Goal: Find specific page/section: Find specific page/section

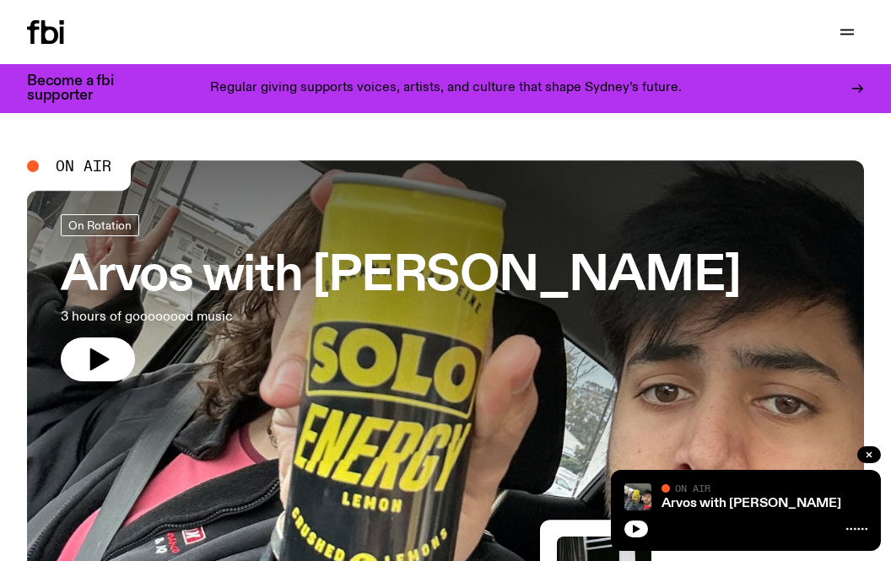
click at [833, 24] on div at bounding box center [847, 32] width 34 height 24
click at [844, 28] on icon "button" at bounding box center [847, 32] width 20 height 20
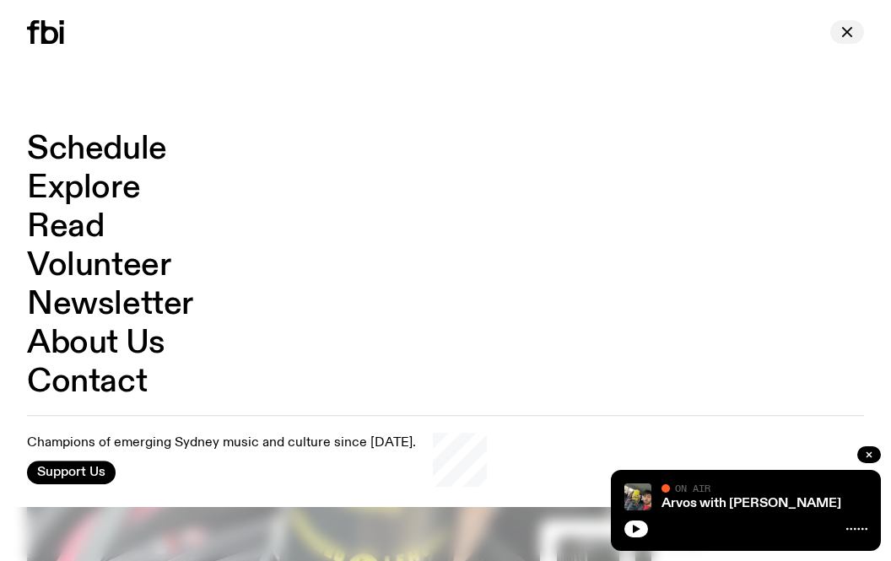
click at [844, 28] on icon "button" at bounding box center [847, 32] width 20 height 20
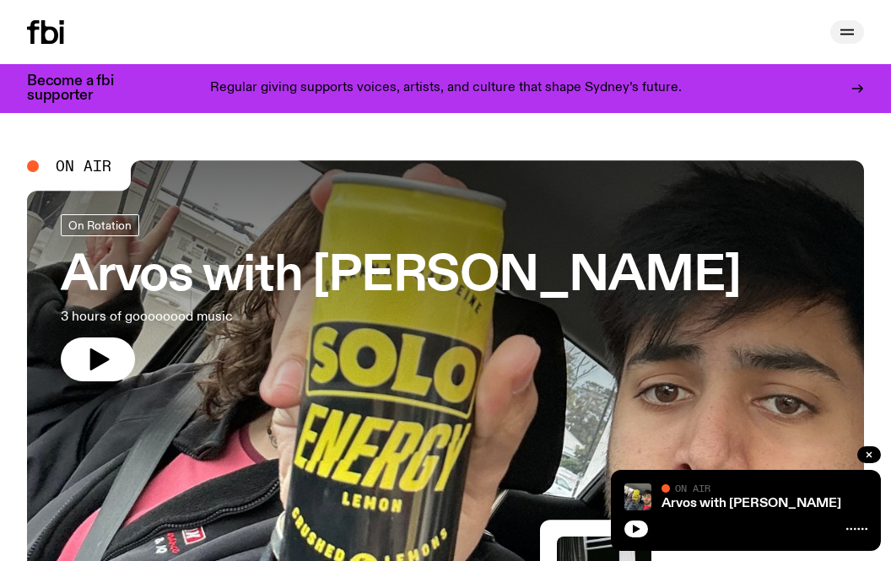
click at [844, 28] on icon "button" at bounding box center [847, 32] width 20 height 20
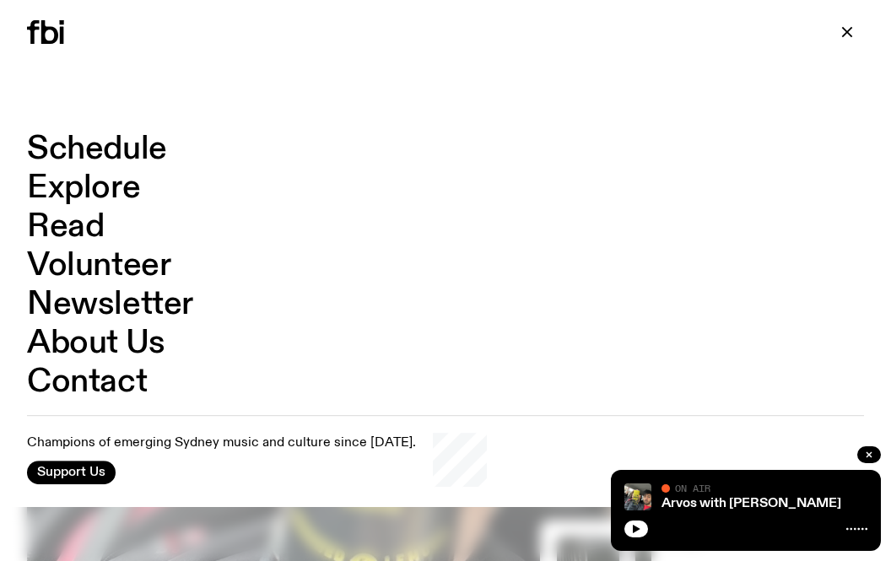
click at [132, 154] on link "Schedule" at bounding box center [97, 149] width 140 height 32
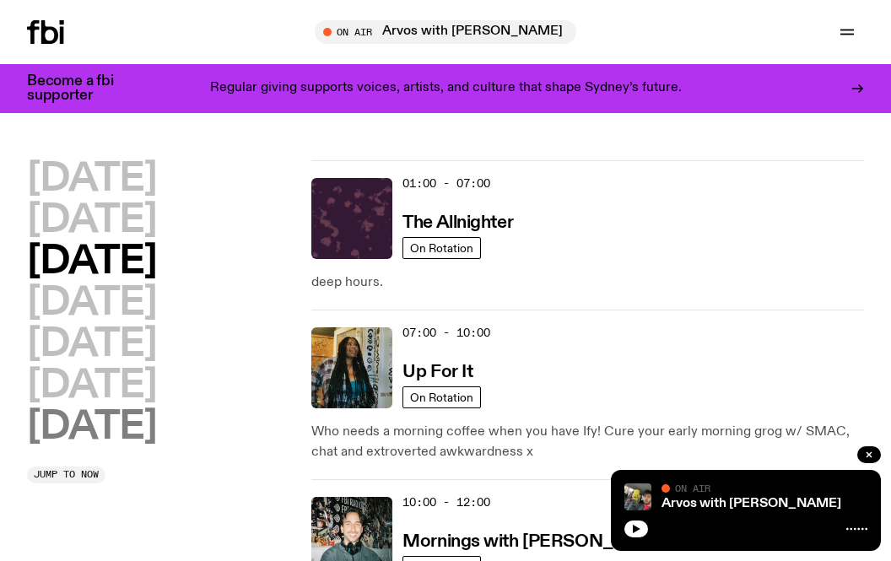
click at [139, 438] on h2 "[DATE]" at bounding box center [91, 427] width 129 height 38
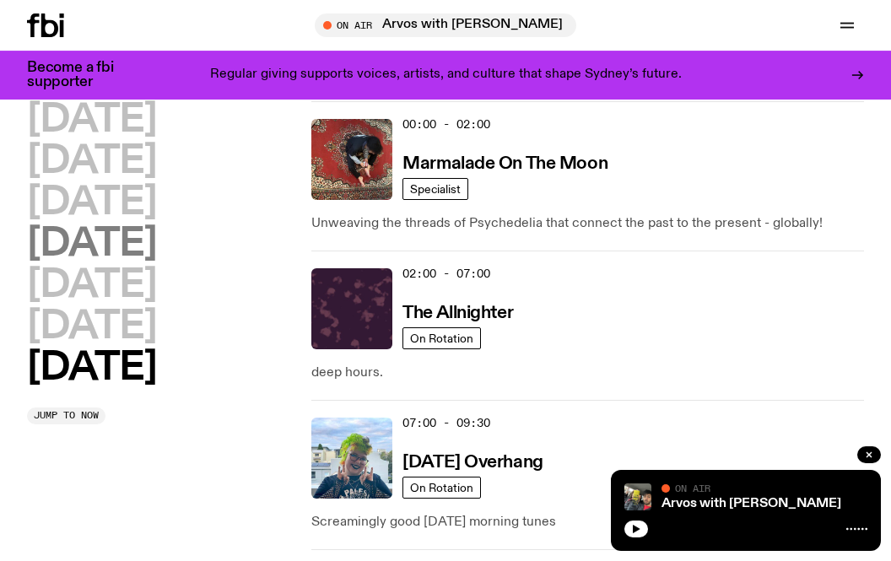
scroll to position [46, 0]
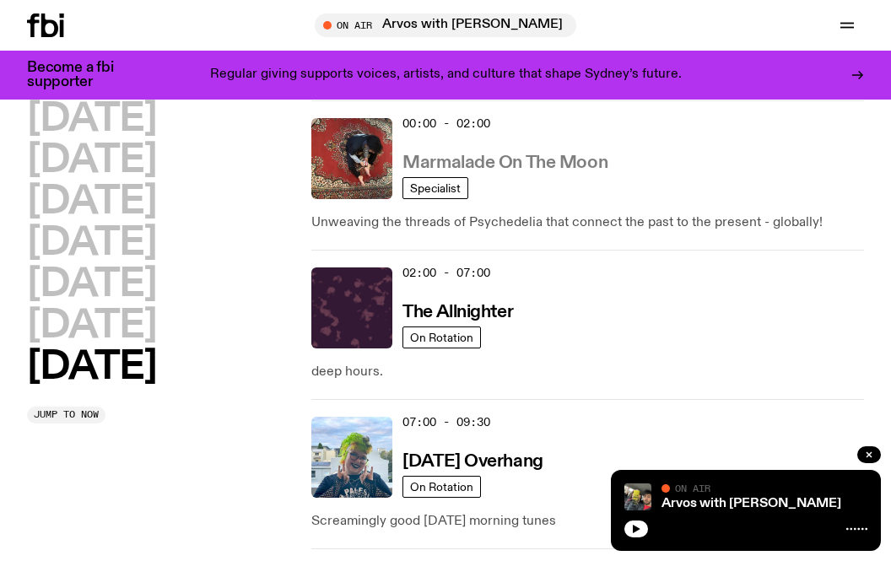
click at [531, 156] on h3 "Marmalade On The Moon" at bounding box center [504, 163] width 205 height 18
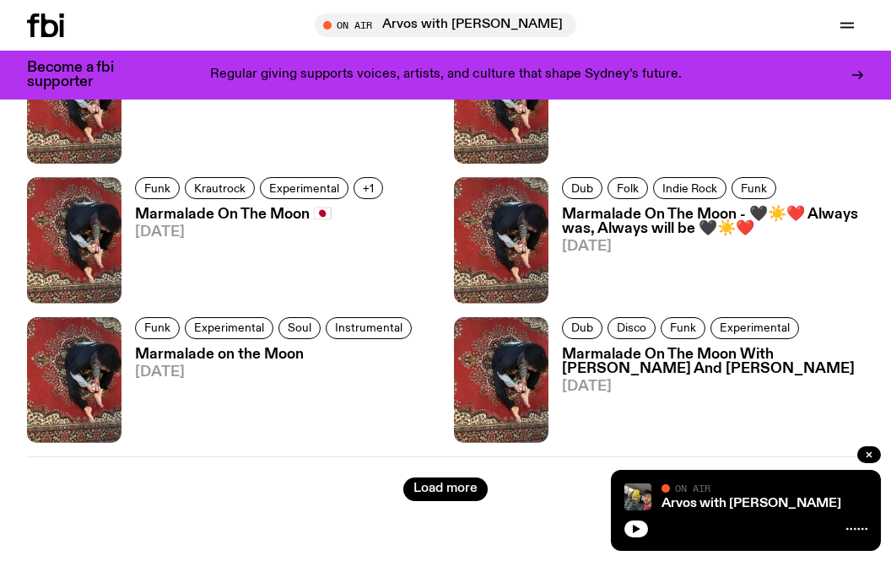
scroll to position [2923, 0]
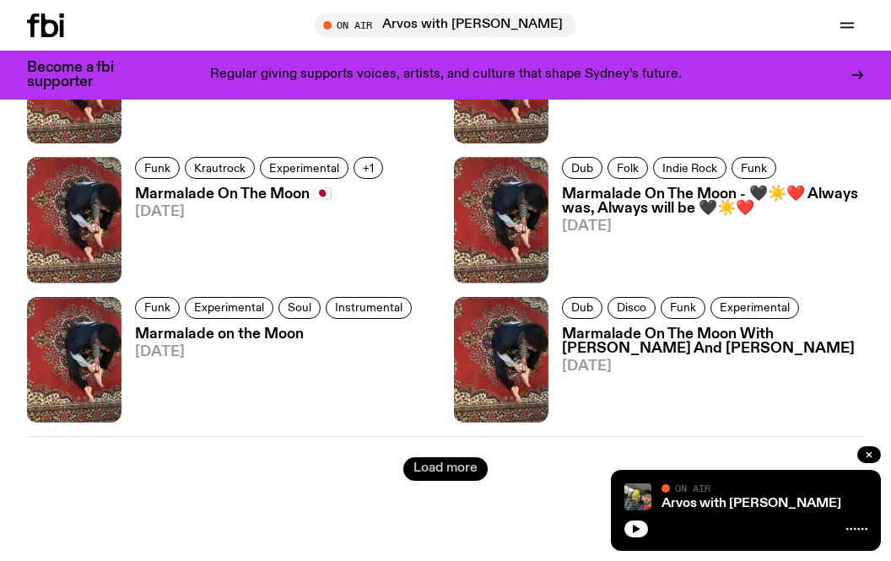
click at [412, 457] on button "Load more" at bounding box center [445, 469] width 84 height 24
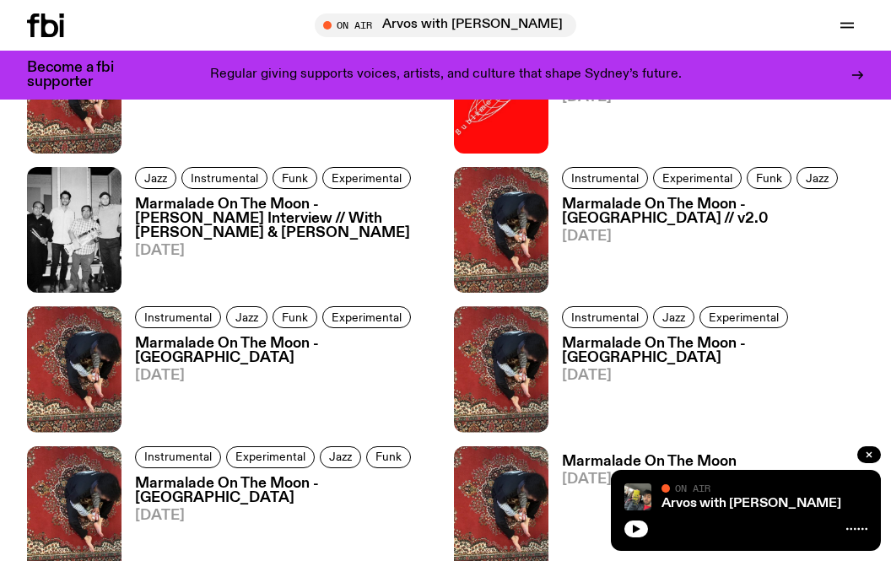
scroll to position [1091, 0]
